Goal: Transaction & Acquisition: Obtain resource

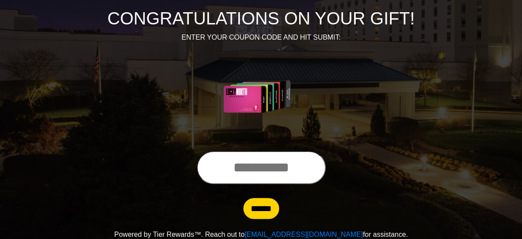
scroll to position [102, 0]
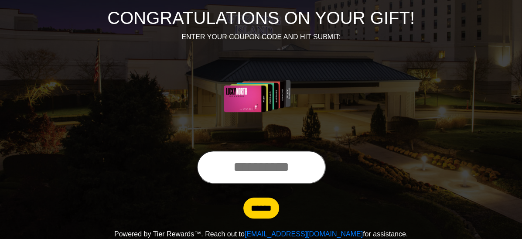
click at [202, 165] on input "text" at bounding box center [261, 166] width 129 height 33
type input "**********"
click at [248, 207] on input "******" at bounding box center [261, 207] width 36 height 21
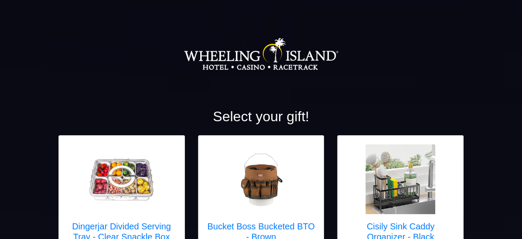
scroll to position [44, 0]
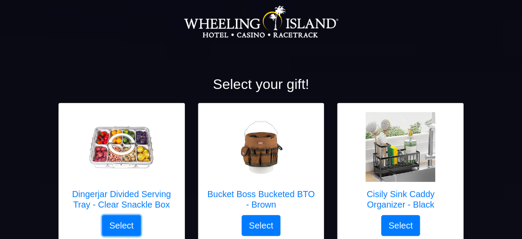
click at [102, 225] on button "Select" at bounding box center [121, 225] width 39 height 21
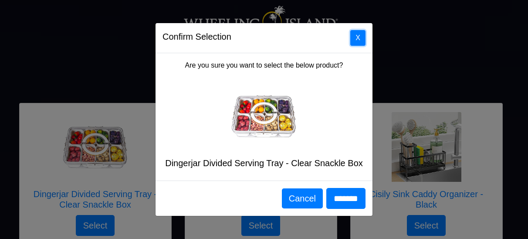
click at [360, 38] on button "X" at bounding box center [357, 38] width 15 height 16
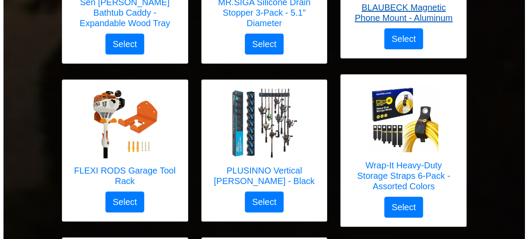
scroll to position [3270, 0]
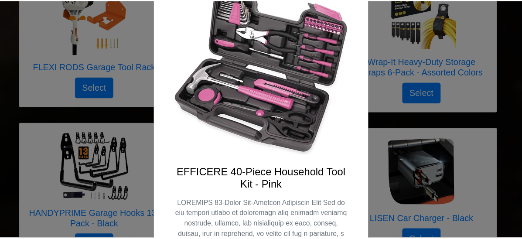
scroll to position [0, 0]
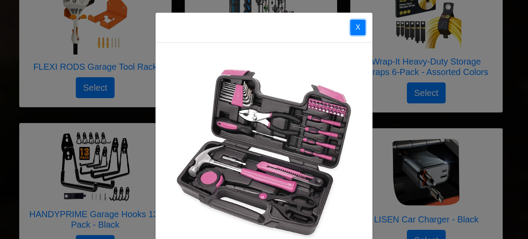
click at [354, 26] on button "X" at bounding box center [357, 28] width 15 height 16
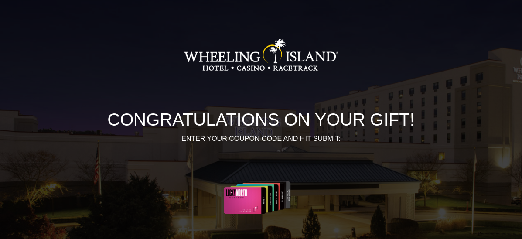
scroll to position [102, 0]
